Goal: Task Accomplishment & Management: Complete application form

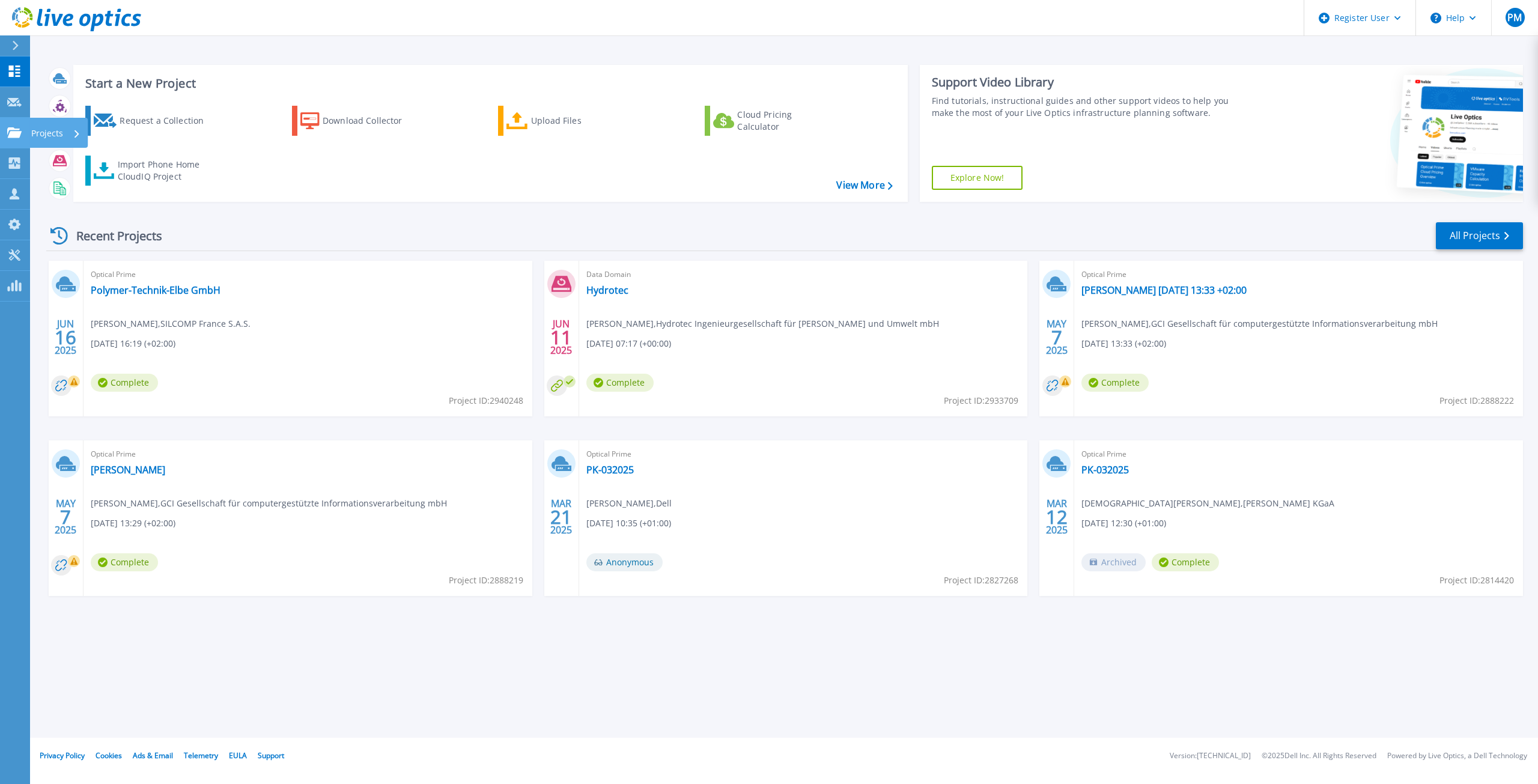
click at [11, 134] on icon at bounding box center [14, 132] width 14 height 10
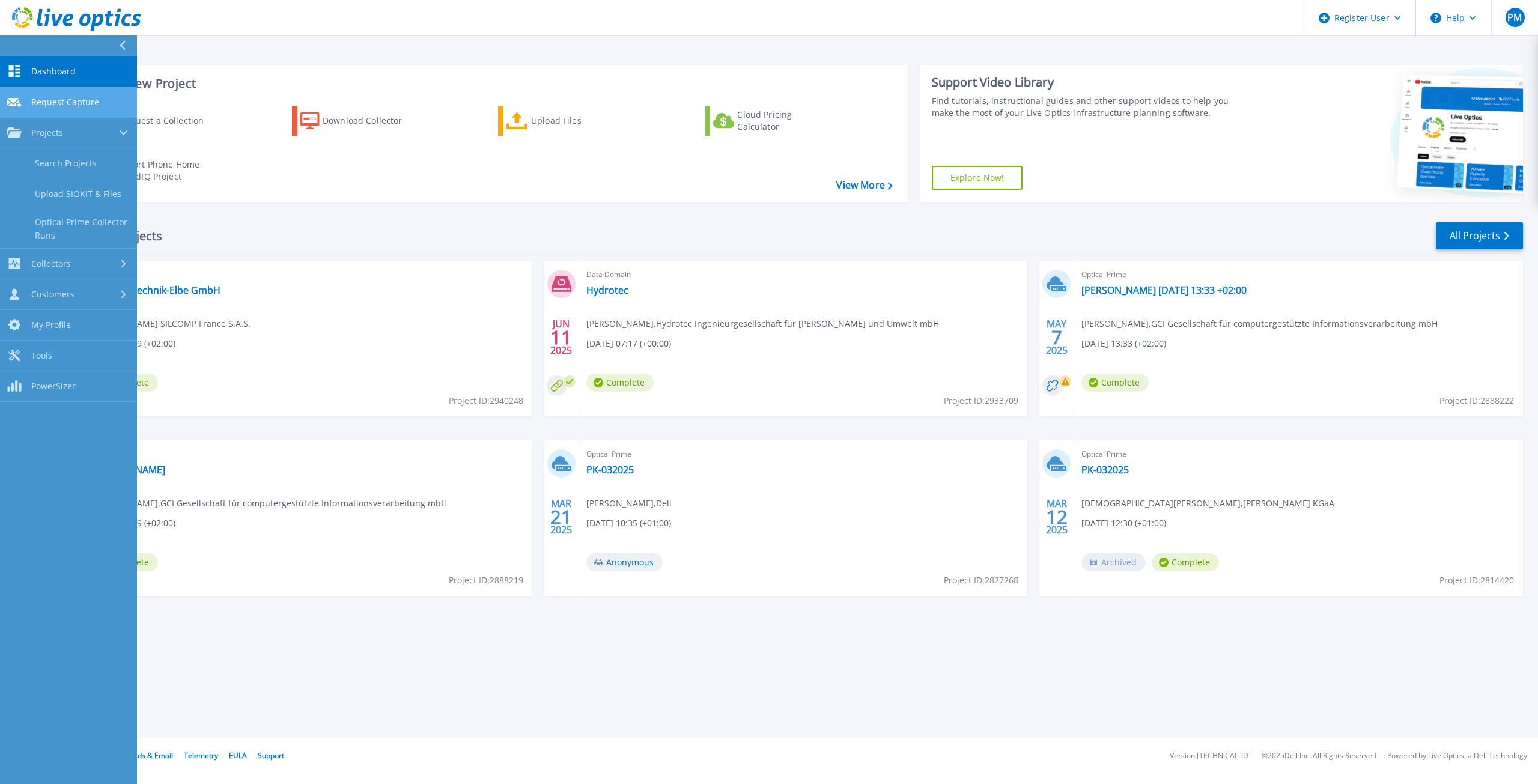
click at [73, 108] on link "Request Capture Request Capture" at bounding box center [68, 102] width 137 height 31
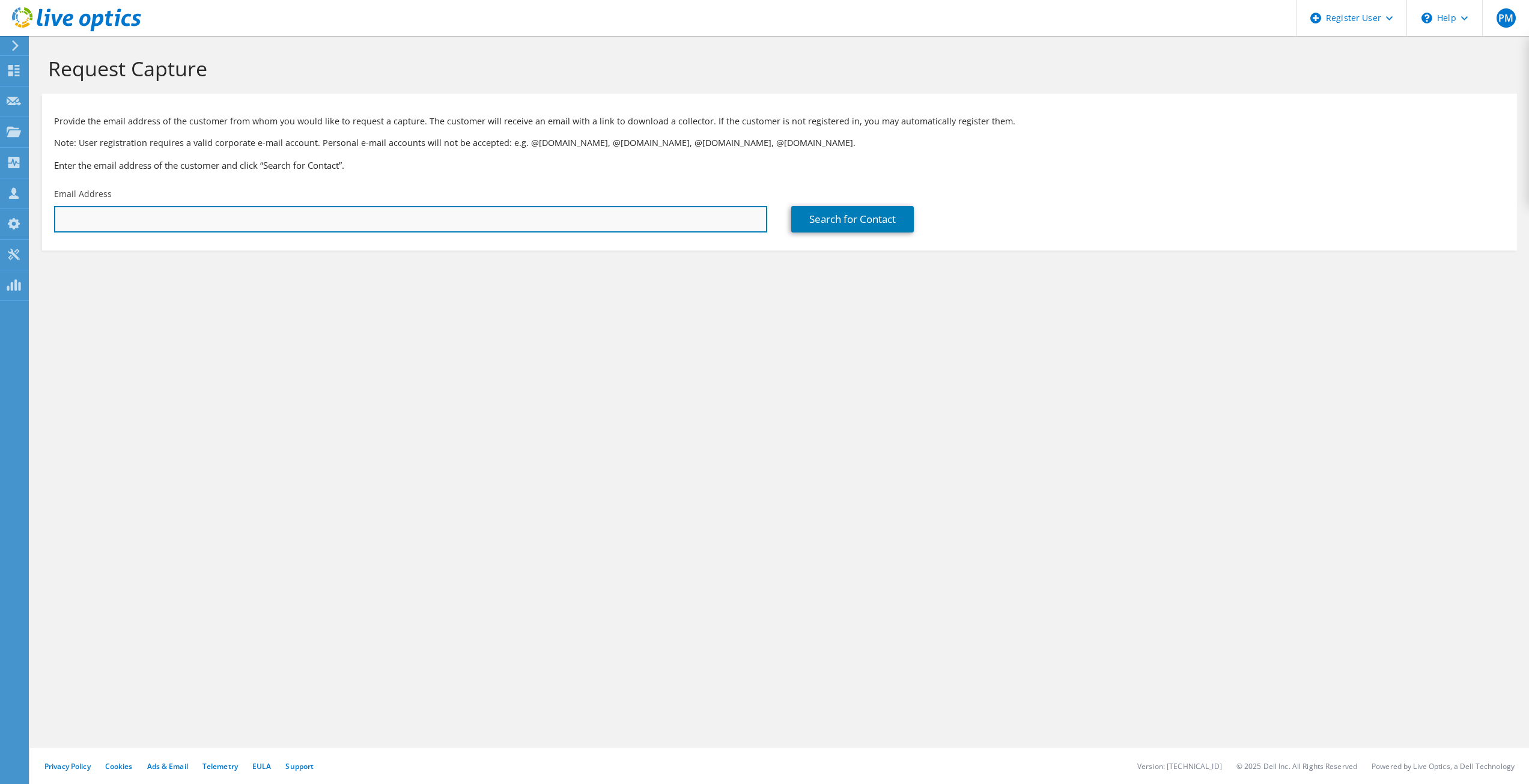
click at [301, 213] on input "text" at bounding box center [410, 219] width 713 height 26
paste input "[EMAIL_ADDRESS][DOMAIN_NAME]"
type input "[EMAIL_ADDRESS][DOMAIN_NAME]"
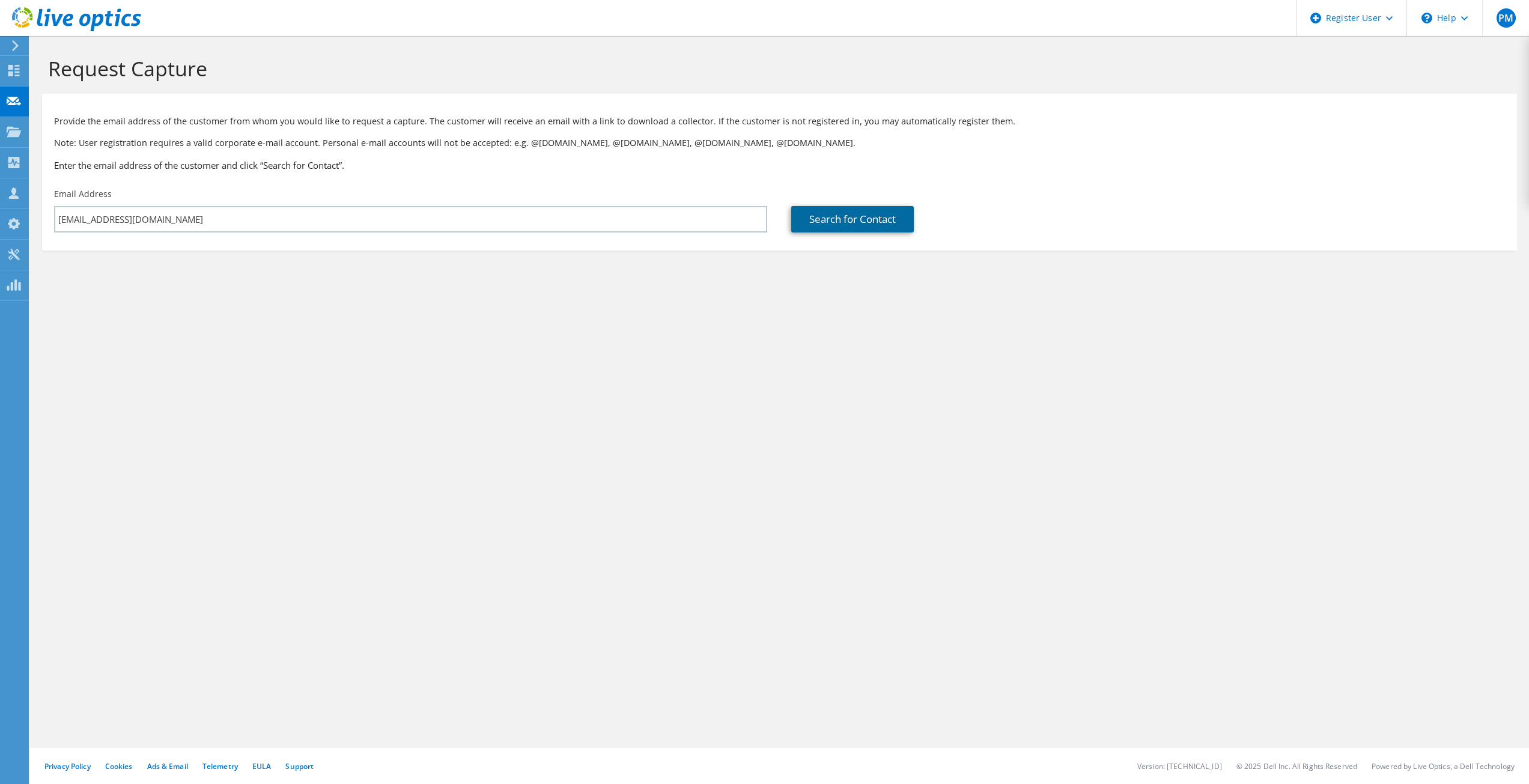
click at [878, 216] on link "Search for Contact" at bounding box center [853, 219] width 123 height 26
type input "wbv Media GmbH & Co. KG"
type input "Thorsten"
type input "Hölters"
type input "[GEOGRAPHIC_DATA]"
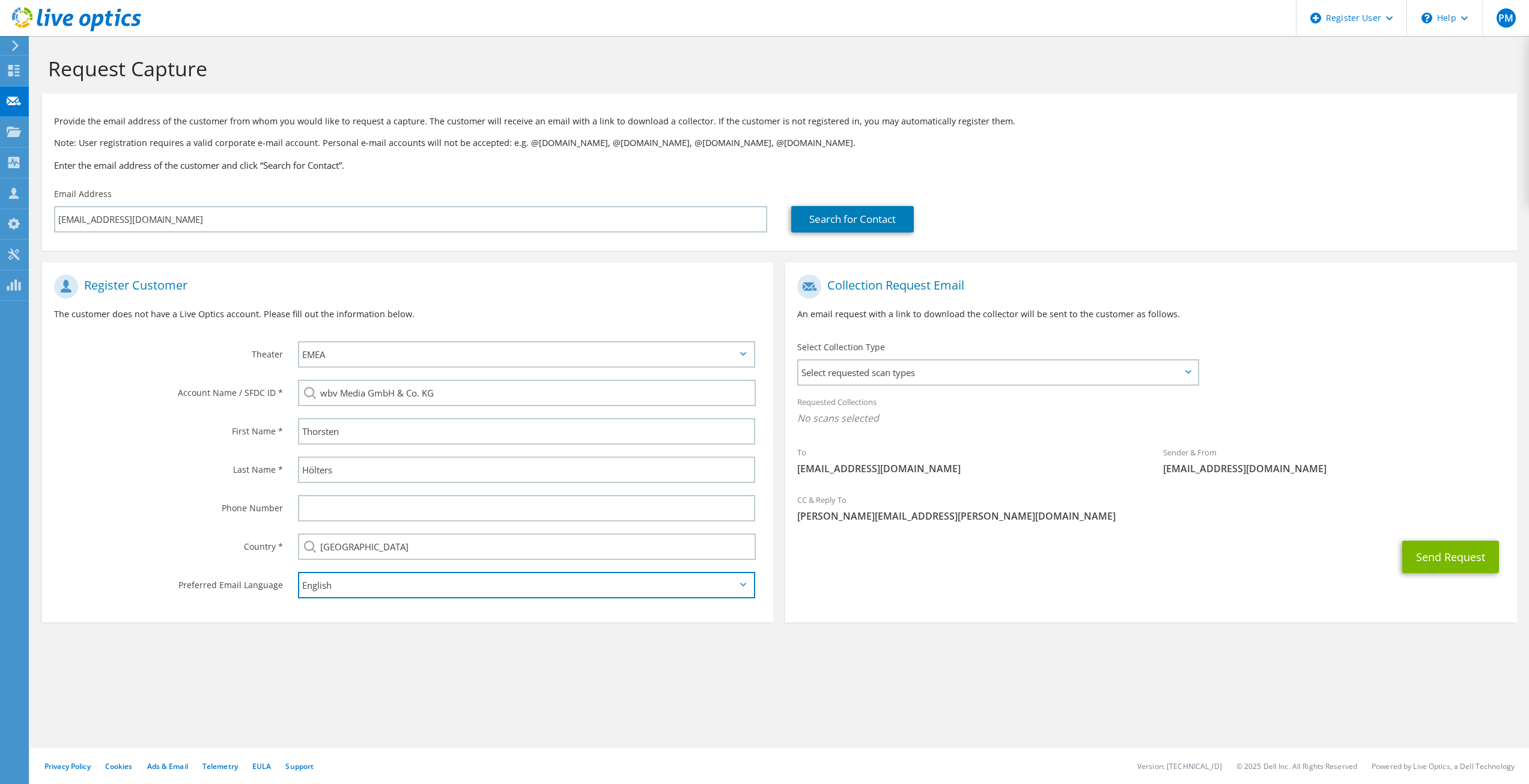
click at [493, 585] on select "English Deutsch Español Français Italiano Polski Português Русский 한국어 中文 日本語" at bounding box center [527, 585] width 458 height 26
select select "de-DE"
click at [298, 572] on select "English Deutsch Español Français Italiano Polski Português Русский 한국어 中文 日本語" at bounding box center [527, 585] width 458 height 26
click at [1147, 369] on span "Select requested scan types" at bounding box center [997, 372] width 398 height 24
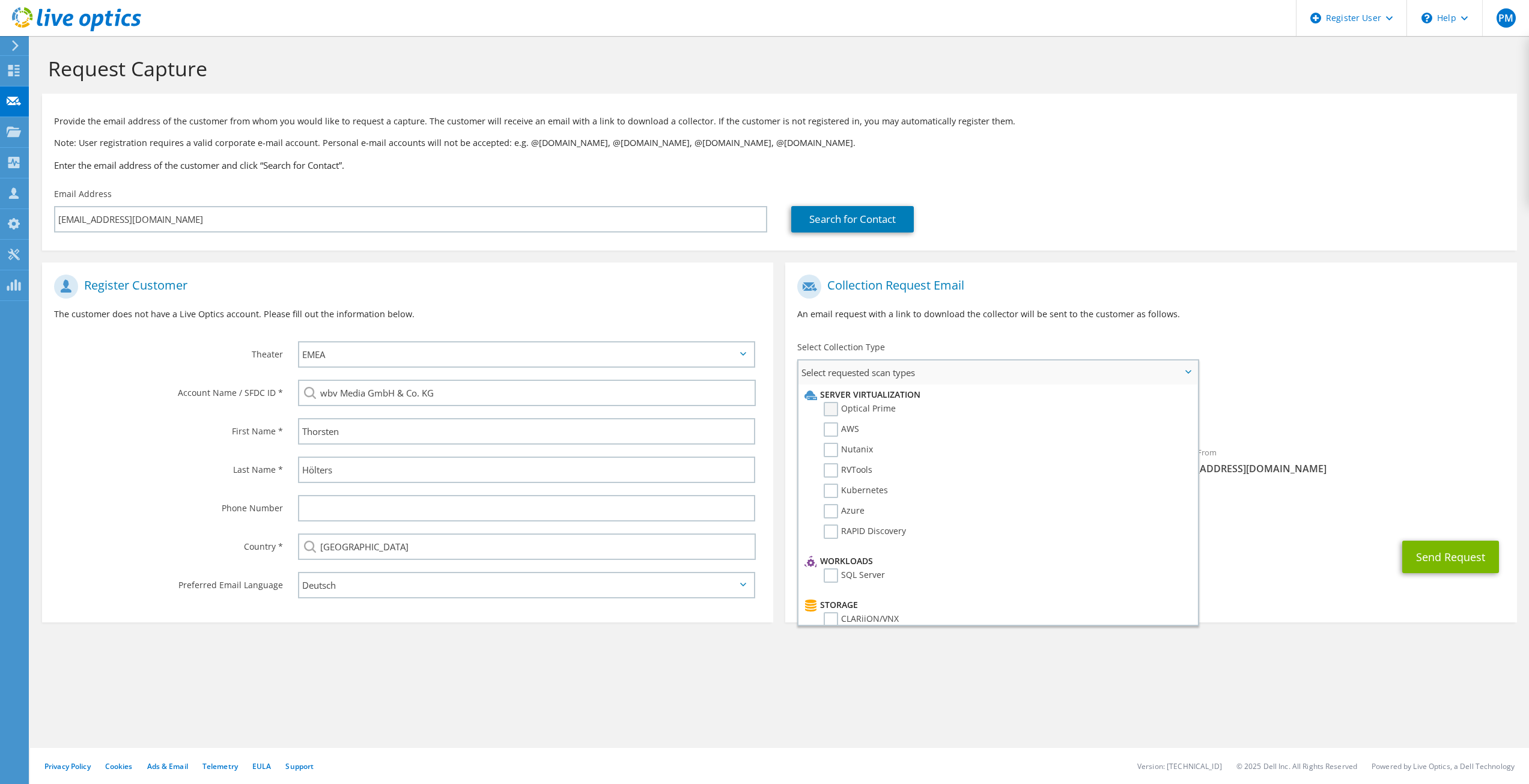
click at [828, 408] on label "Optical Prime" at bounding box center [859, 409] width 72 height 14
click at [0, 0] on input "Optical Prime" at bounding box center [0, 0] width 0 height 0
click at [838, 607] on label "Dossier" at bounding box center [847, 605] width 48 height 14
click at [0, 0] on input "Dossier" at bounding box center [0, 0] width 0 height 0
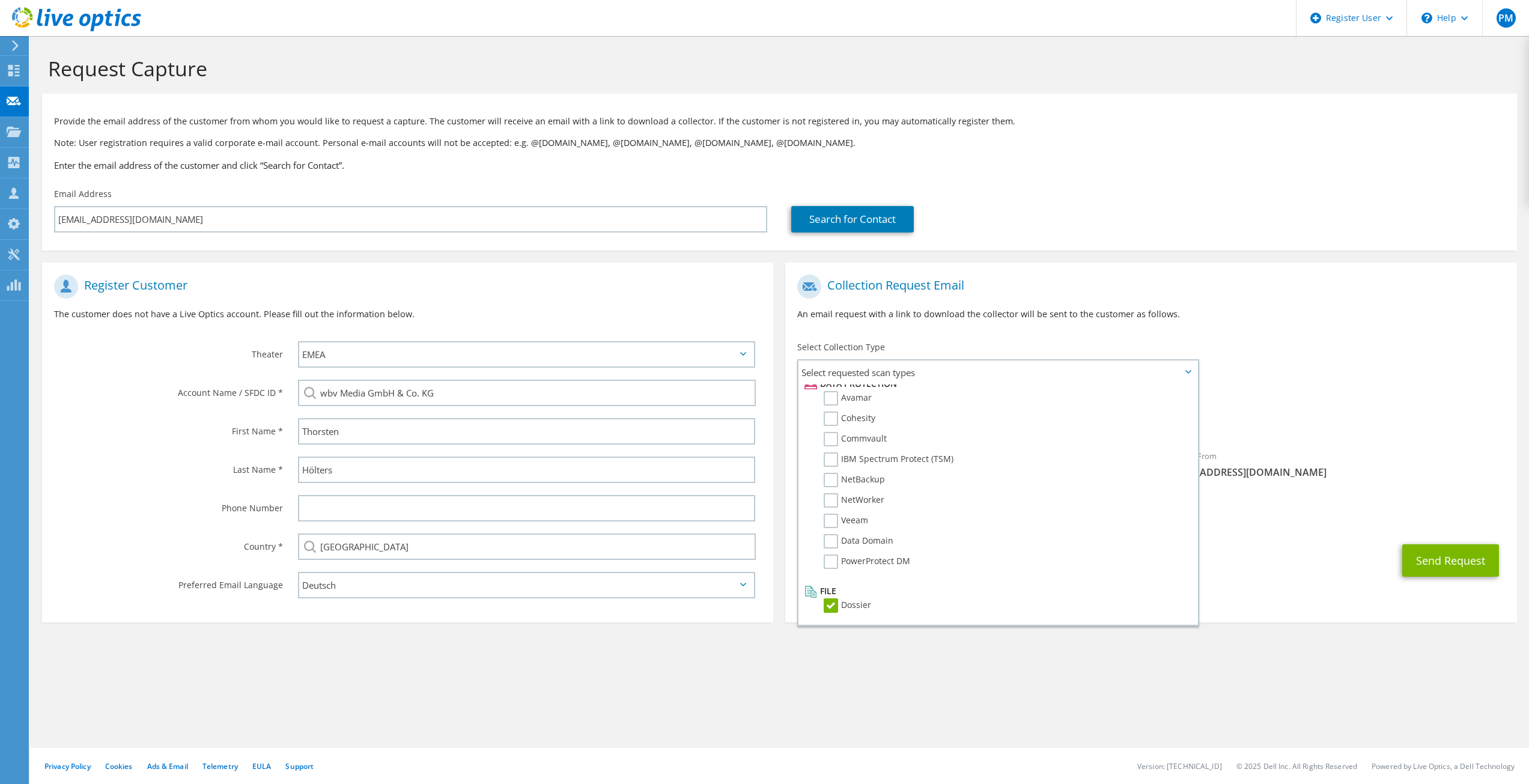
click at [1352, 434] on div "Requested Collections No scans selected Optical Prime Dossier" at bounding box center [1151, 412] width 731 height 48
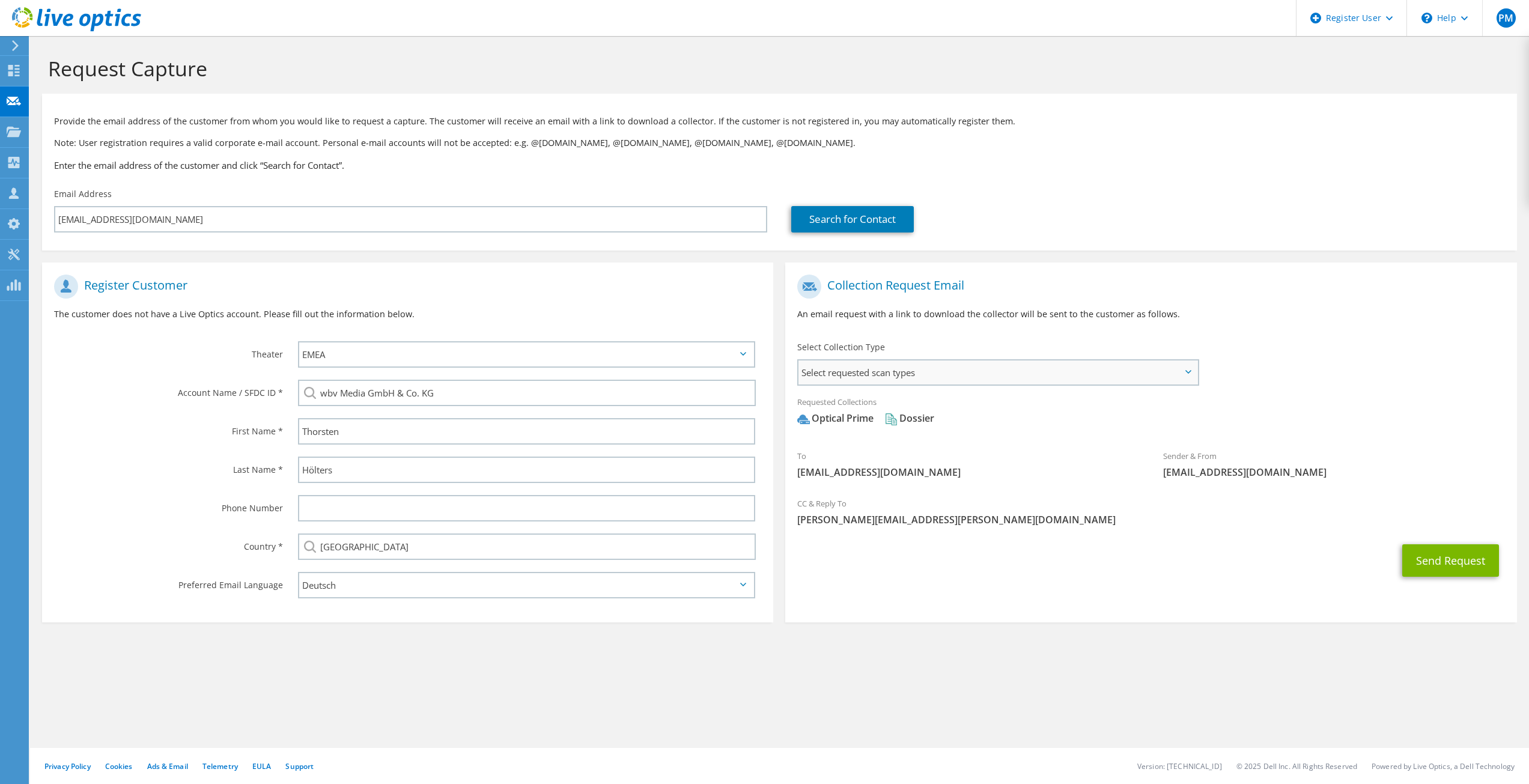
click at [1077, 373] on span "Select requested scan types" at bounding box center [997, 372] width 398 height 24
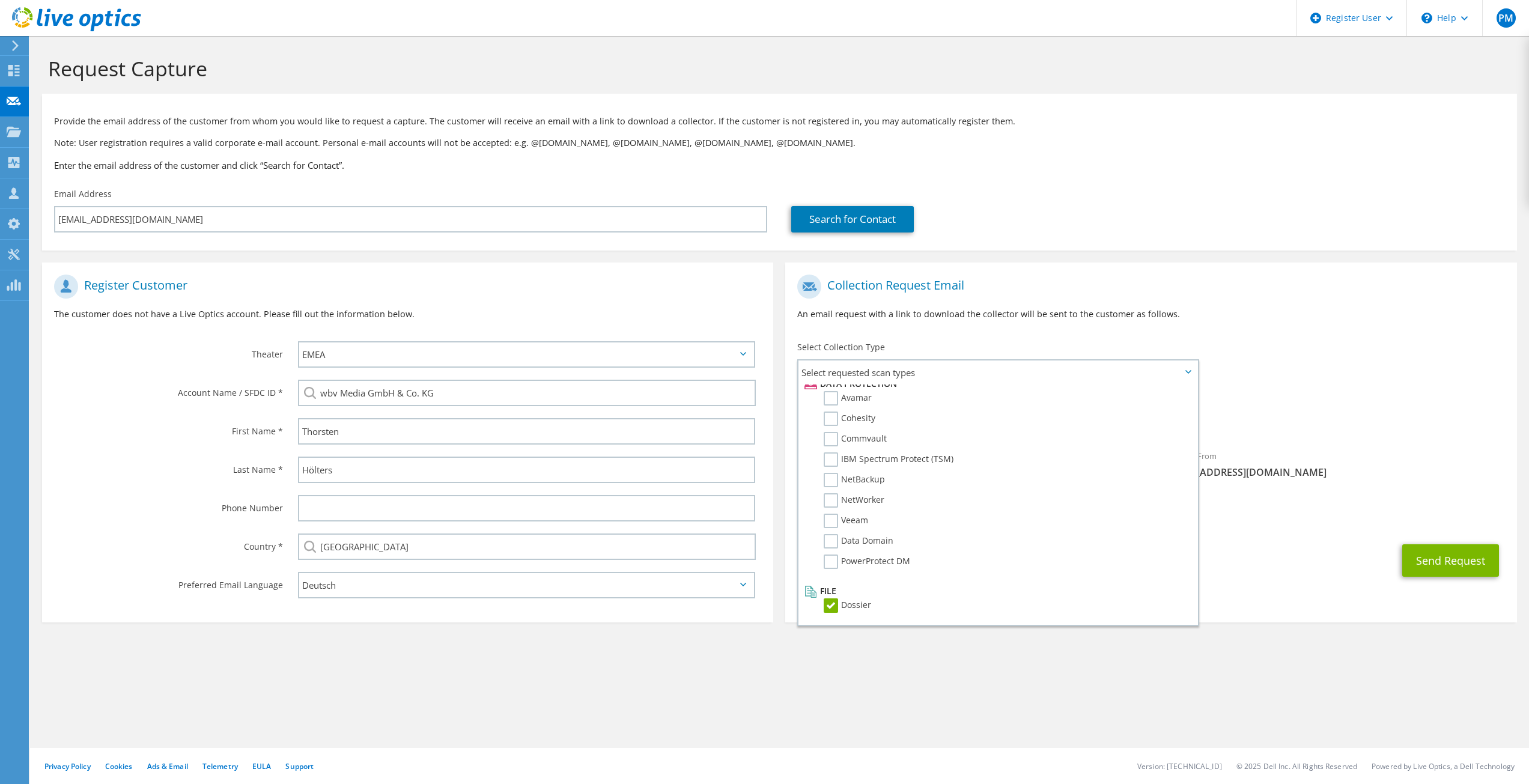
click at [1238, 376] on div "To thorsten.hoelters@wbv.de Sender & From liveoptics@liveoptics.com" at bounding box center [1151, 380] width 731 height 222
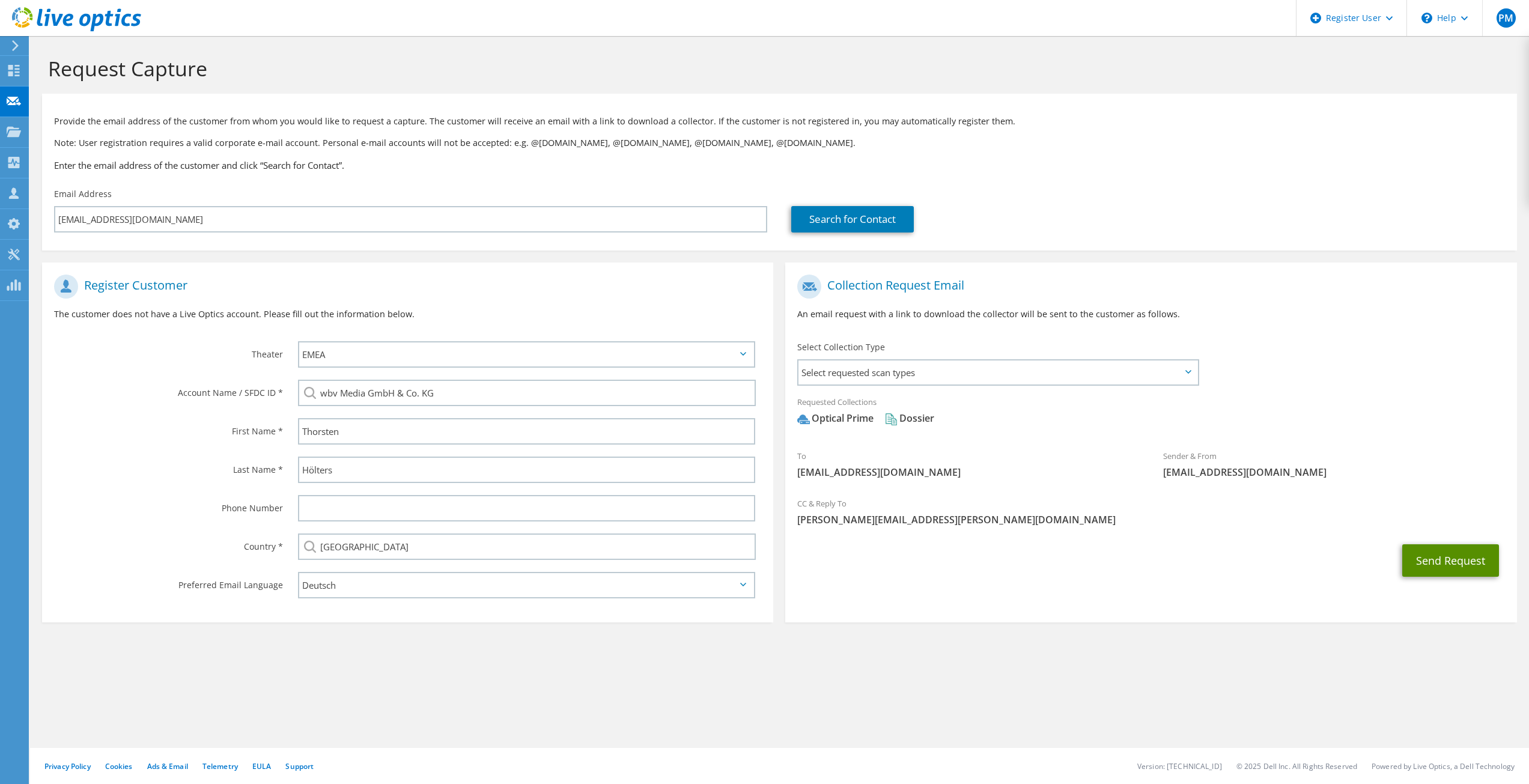
click at [1468, 568] on button "Send Request" at bounding box center [1451, 560] width 97 height 33
